Goal: Find contact information: Obtain details needed to contact an individual or organization

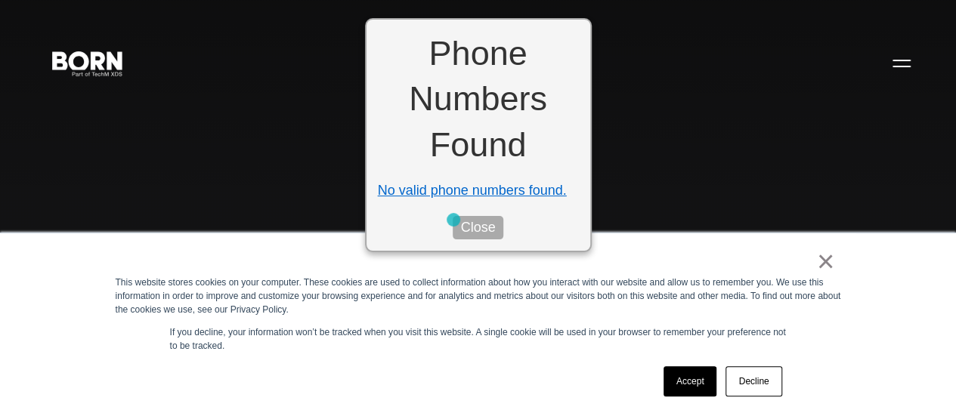
click at [458, 221] on button "Close" at bounding box center [478, 227] width 50 height 23
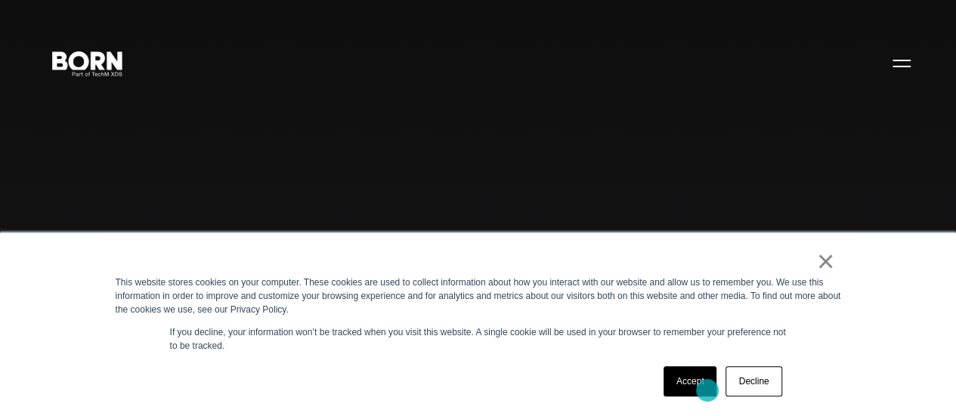
click at [707, 389] on link "Accept" at bounding box center [691, 382] width 54 height 30
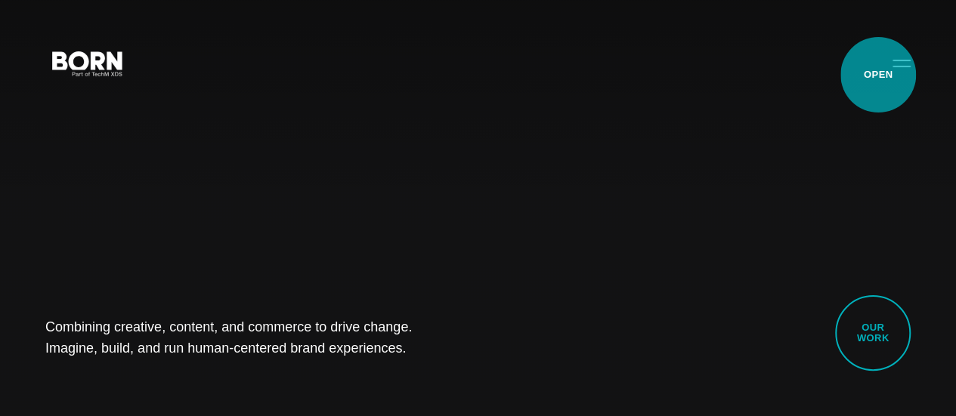
click at [885, 73] on button "Primary Menu" at bounding box center [901, 63] width 36 height 32
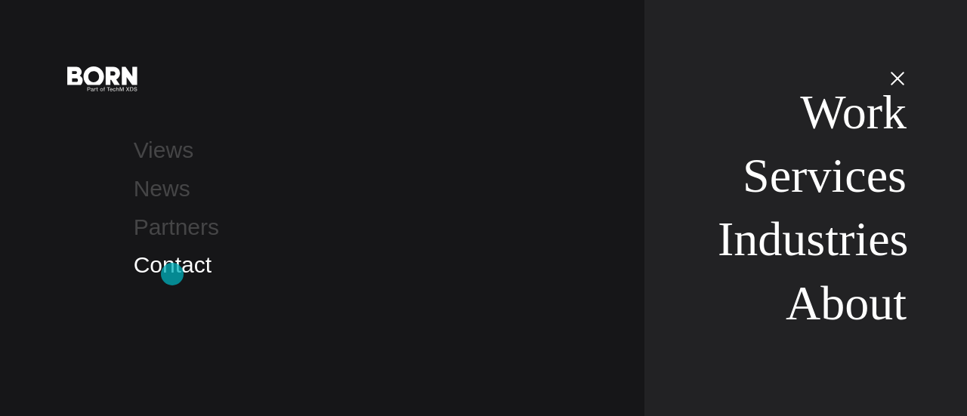
click at [172, 274] on link "Contact" at bounding box center [173, 264] width 78 height 25
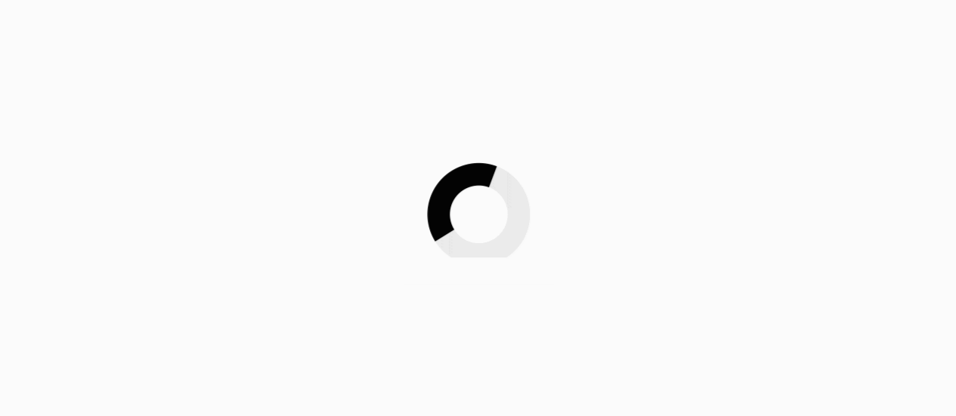
scroll to position [227, 0]
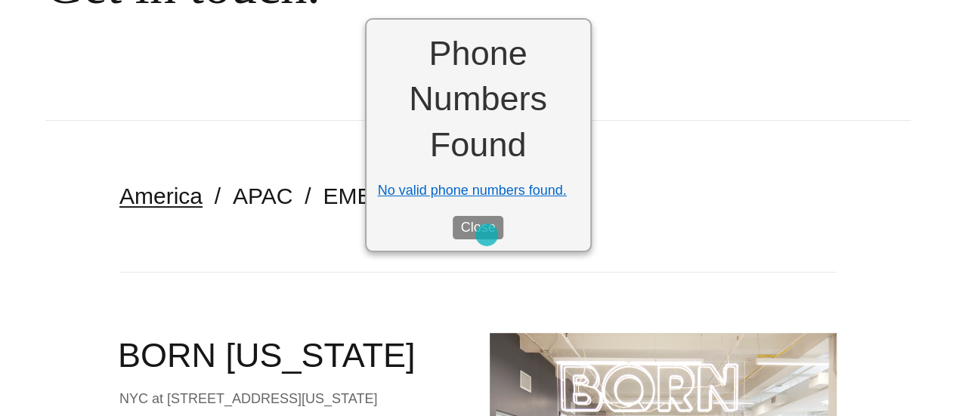
click at [487, 235] on button "Close" at bounding box center [478, 227] width 50 height 23
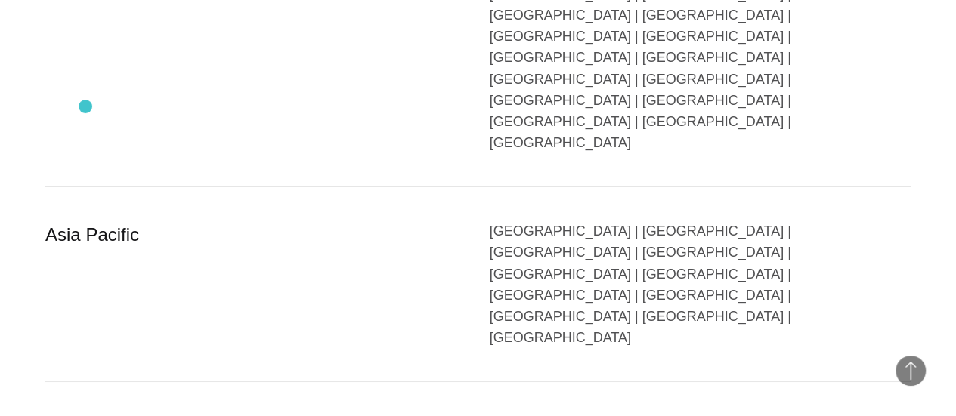
scroll to position [2603, 0]
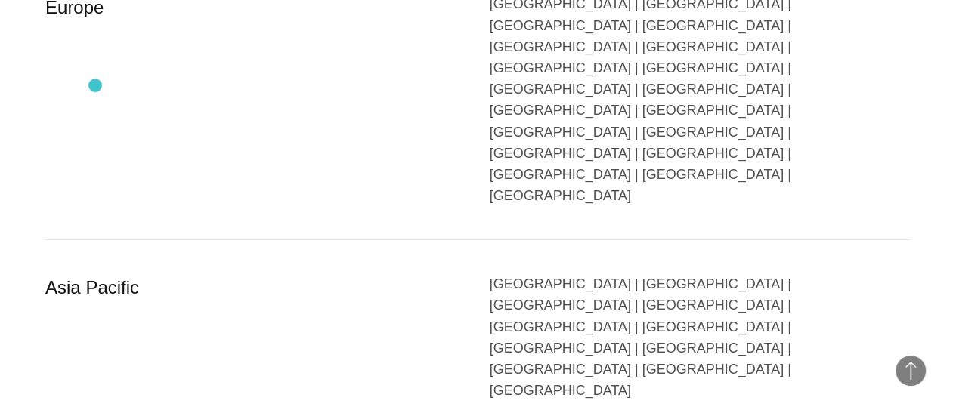
click at [95, 85] on div "Europe" at bounding box center [256, 99] width 422 height 213
click at [567, 153] on div "Austria | Belgium | Bulgaria | Czech Republic | Denmark | Finland | France | Ge…" at bounding box center [701, 99] width 422 height 213
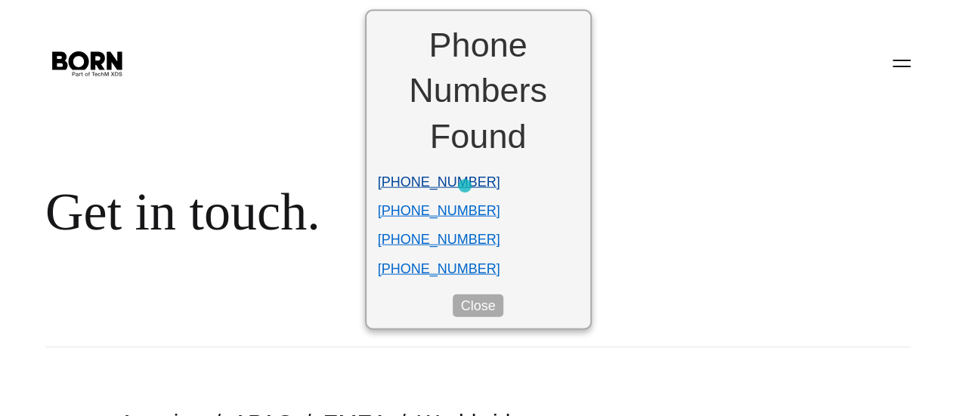
click at [465, 186] on li "[PHONE_NUMBER]" at bounding box center [478, 182] width 201 height 21
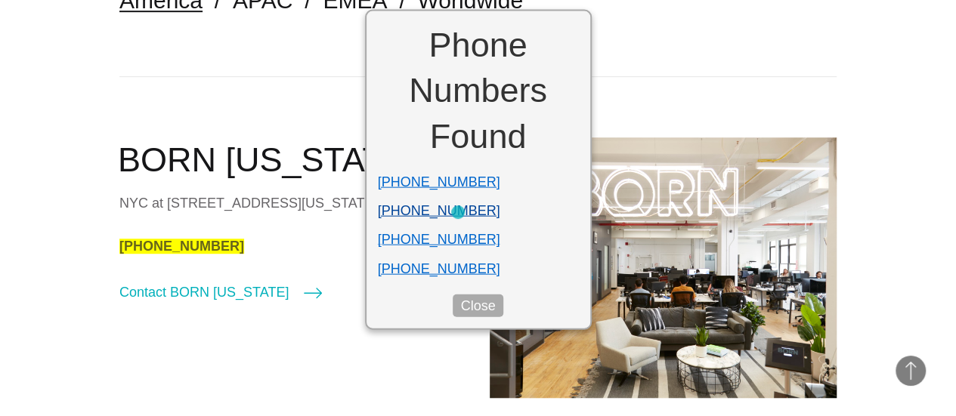
click at [458, 212] on li "[PHONE_NUMBER]" at bounding box center [478, 210] width 201 height 21
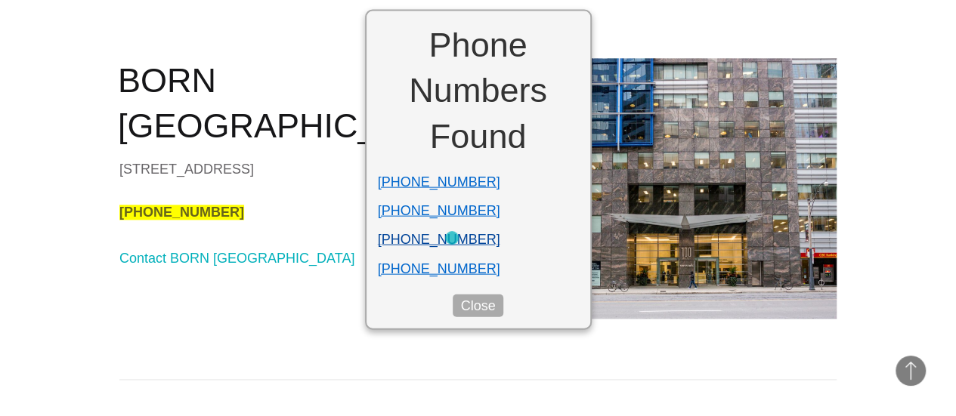
click at [452, 238] on li "+1 (609) 270-1284" at bounding box center [478, 239] width 201 height 21
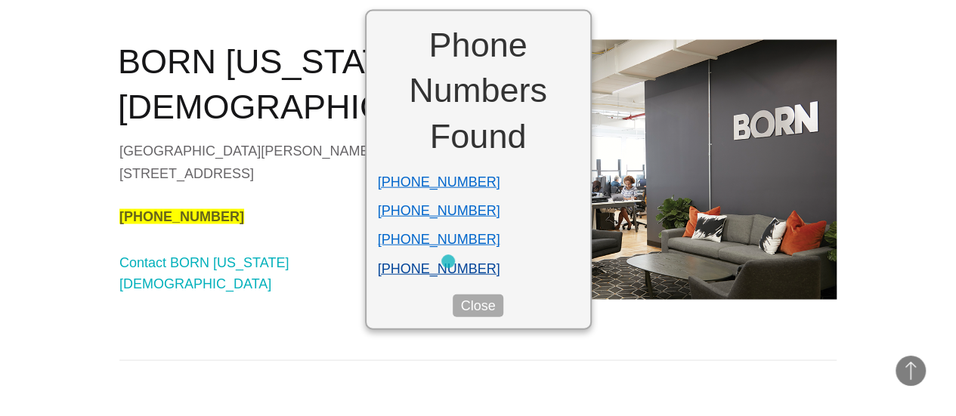
click at [448, 262] on li "[PHONE_NUMBER]" at bounding box center [478, 268] width 201 height 21
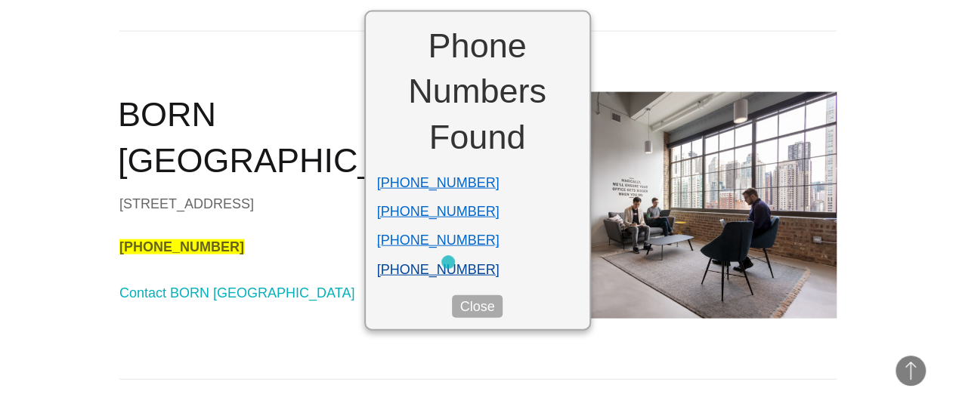
scroll to position [1663, 0]
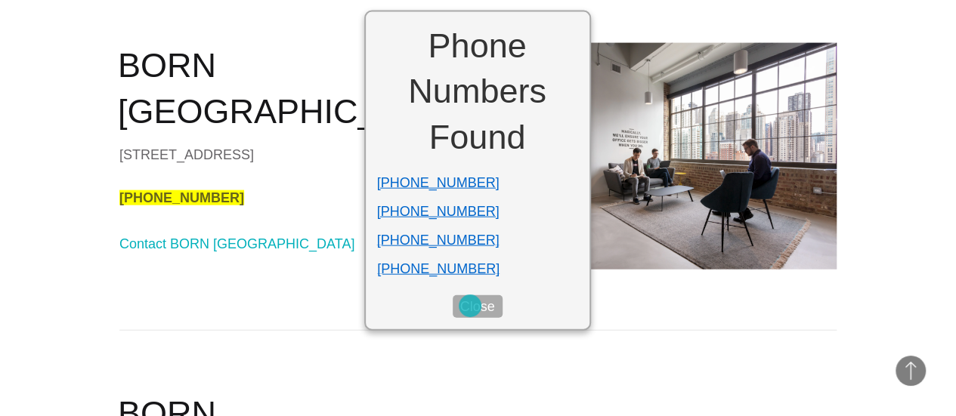
drag, startPoint x: 470, startPoint y: 306, endPoint x: 491, endPoint y: 302, distance: 21.5
click at [470, 306] on button "Close" at bounding box center [478, 306] width 50 height 23
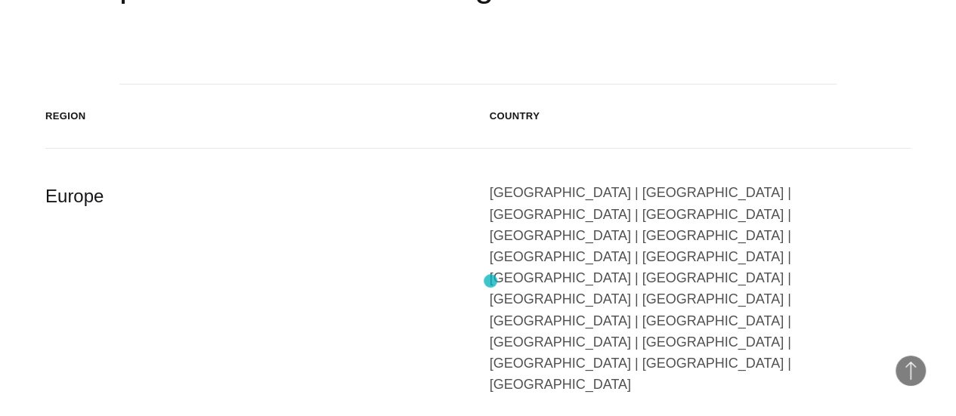
scroll to position [2419, 0]
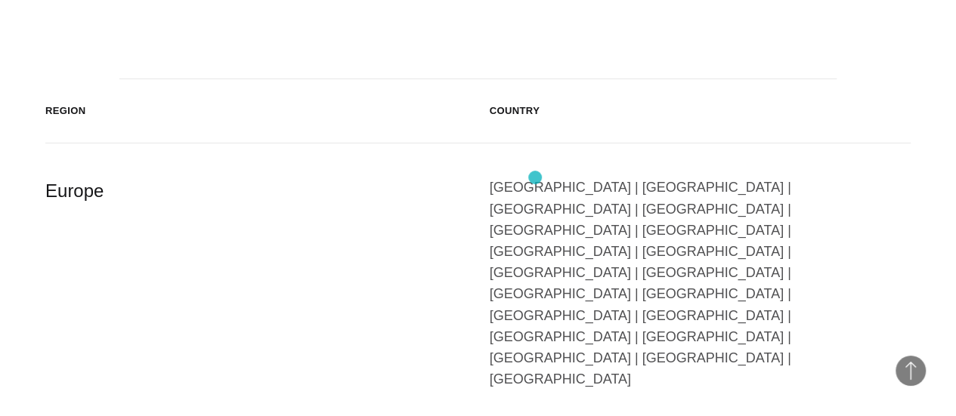
click at [535, 144] on header "Region Country" at bounding box center [477, 111] width 865 height 64
click at [549, 255] on div "Austria | Belgium | Bulgaria | Czech Republic | Denmark | Finland | France | Ge…" at bounding box center [701, 283] width 422 height 213
click at [557, 267] on div "Austria | Belgium | Bulgaria | Czech Republic | Denmark | Finland | France | Ge…" at bounding box center [701, 283] width 422 height 213
drag, startPoint x: 557, startPoint y: 267, endPoint x: 589, endPoint y: 274, distance: 32.6
click at [557, 267] on div "Austria | Belgium | Bulgaria | Czech Republic | Denmark | Finland | France | Ge…" at bounding box center [701, 283] width 422 height 213
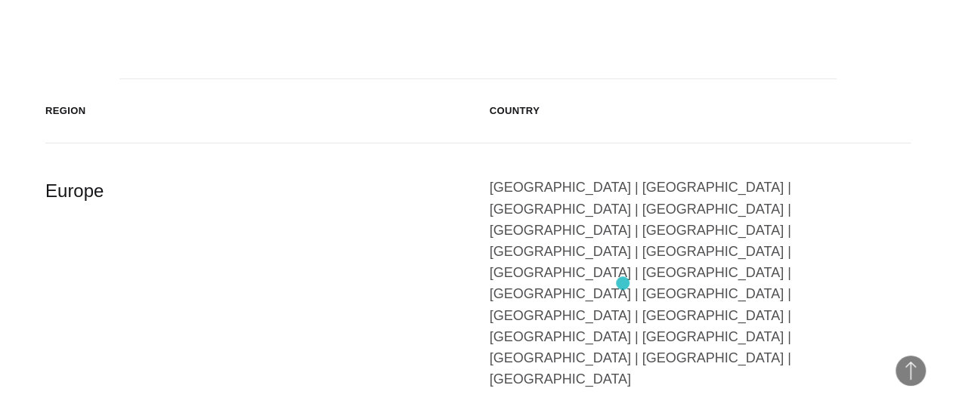
click at [633, 284] on div "Austria | Belgium | Bulgaria | Czech Republic | Denmark | Finland | France | Ge…" at bounding box center [701, 283] width 422 height 213
drag, startPoint x: 514, startPoint y: 282, endPoint x: 459, endPoint y: 224, distance: 80.2
click at [506, 277] on div "Austria | Belgium | Bulgaria | Czech Republic | Denmark | Finland | France | Ge…" at bounding box center [701, 283] width 422 height 213
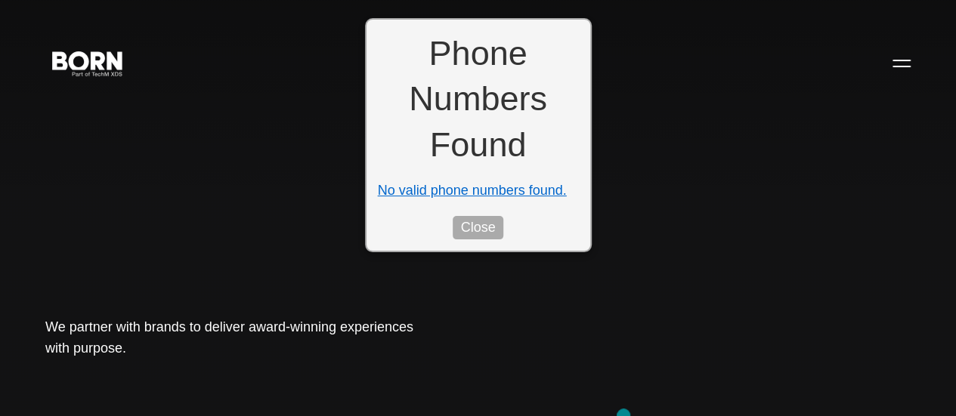
click at [623, 416] on div "BORN About Tech Mahindra We partner with brands to deliver award-winning experi…" at bounding box center [478, 208] width 956 height 416
click at [467, 234] on button "Close" at bounding box center [478, 227] width 50 height 23
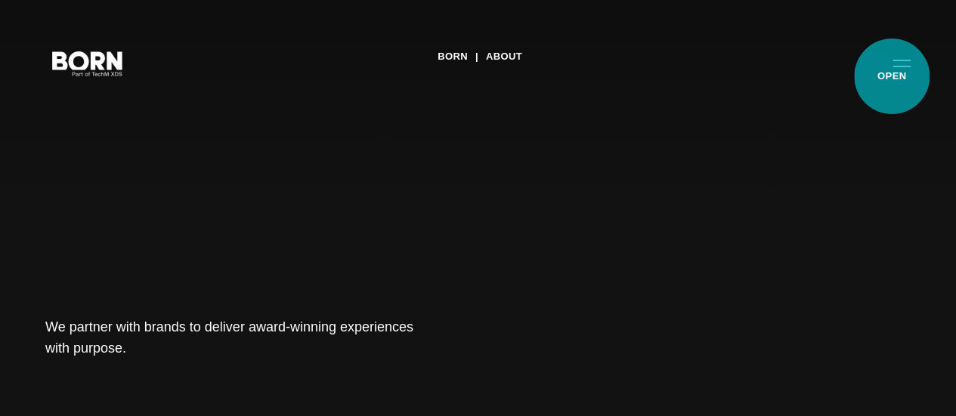
click at [892, 76] on button "Primary Menu" at bounding box center [901, 63] width 36 height 32
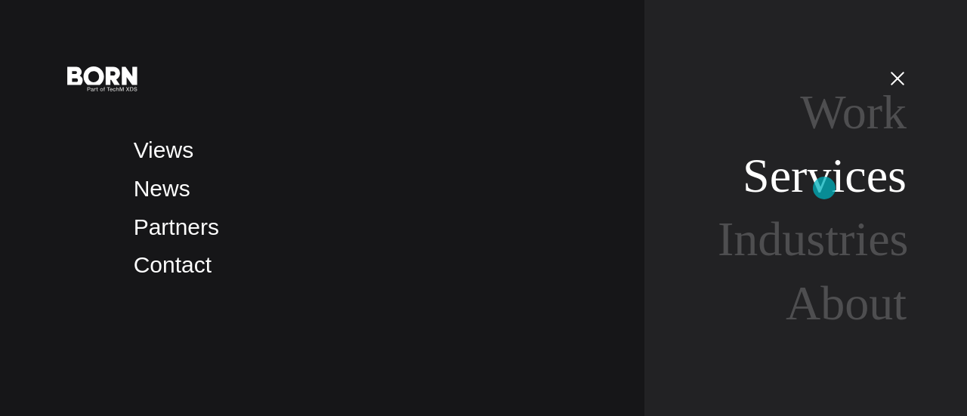
click at [825, 188] on link "Services" at bounding box center [825, 176] width 164 height 54
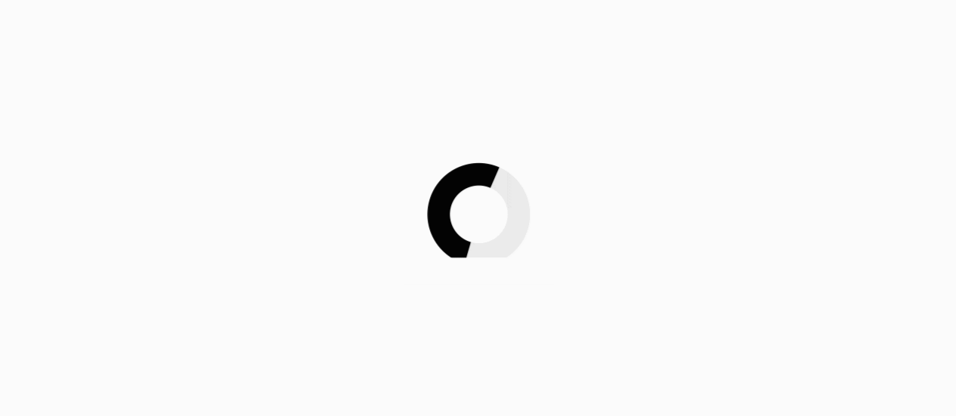
scroll to position [14, 0]
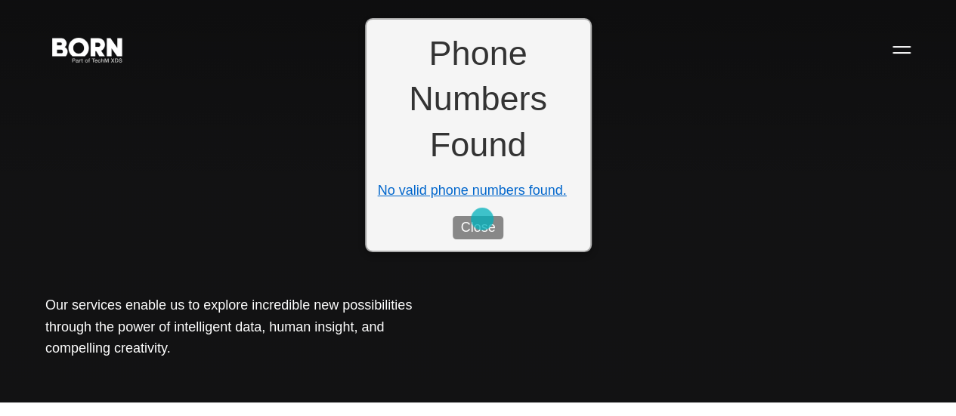
click at [482, 219] on button "Close" at bounding box center [478, 227] width 50 height 23
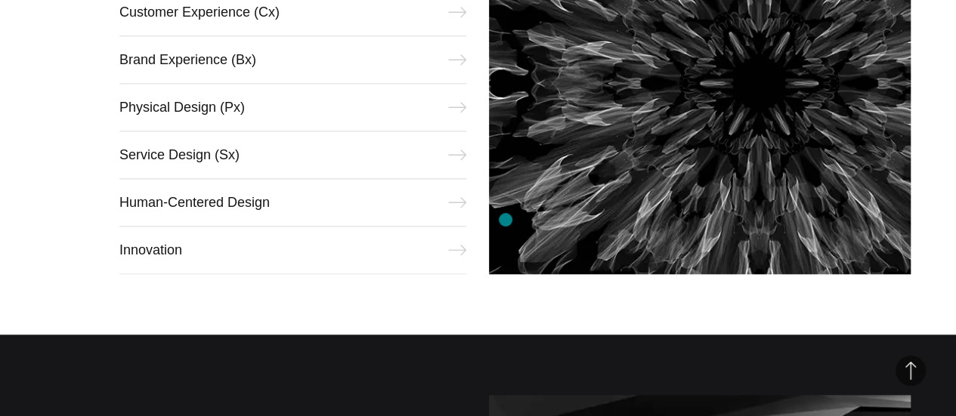
scroll to position [618, 0]
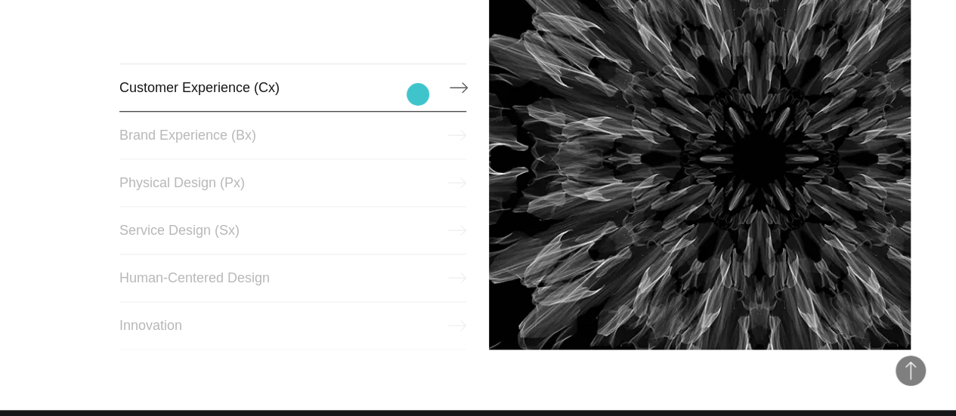
click at [418, 94] on link "Customer Experience (Cx)" at bounding box center [293, 87] width 348 height 48
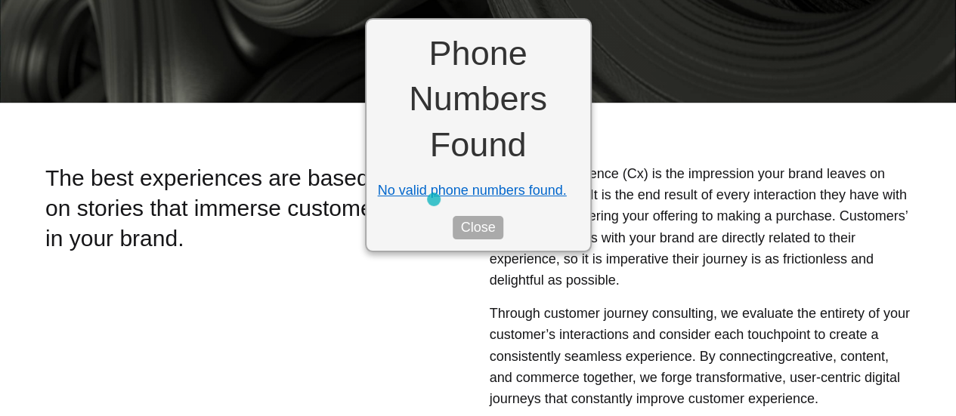
scroll to position [378, 0]
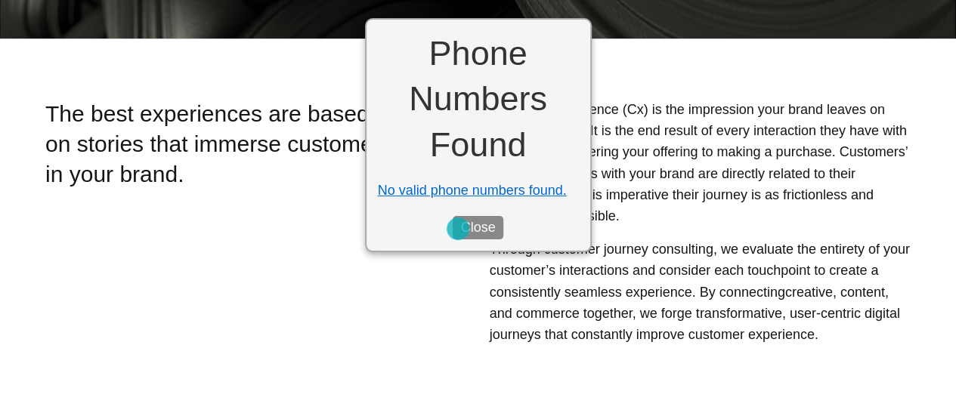
click at [458, 229] on button "Close" at bounding box center [478, 227] width 50 height 23
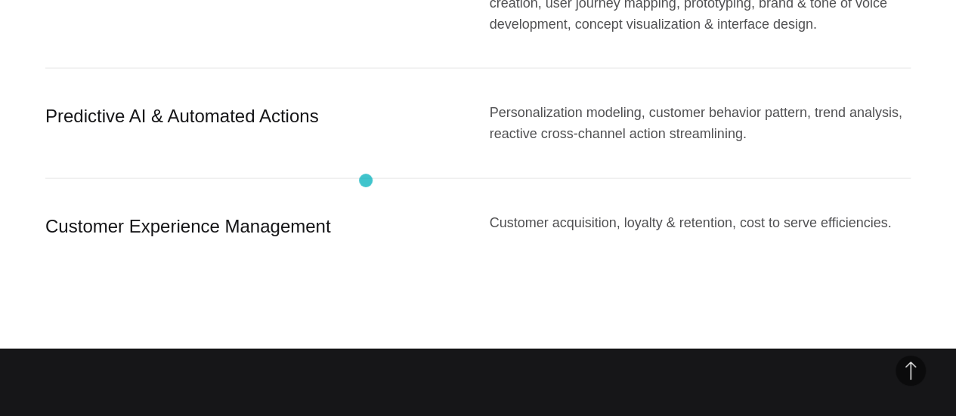
scroll to position [1738, 0]
